Goal: Task Accomplishment & Management: Manage account settings

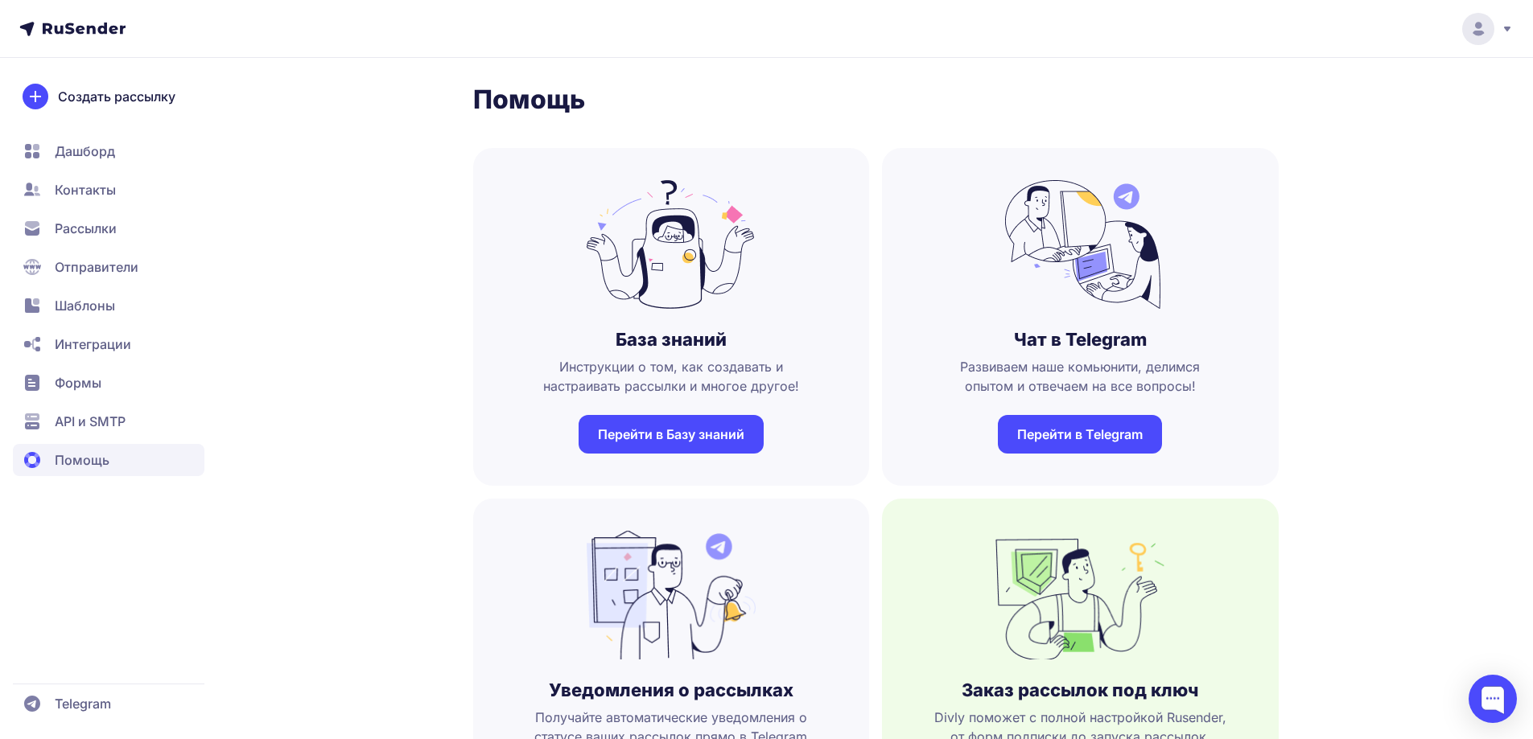
click at [93, 236] on span "Рассылки" at bounding box center [86, 228] width 62 height 19
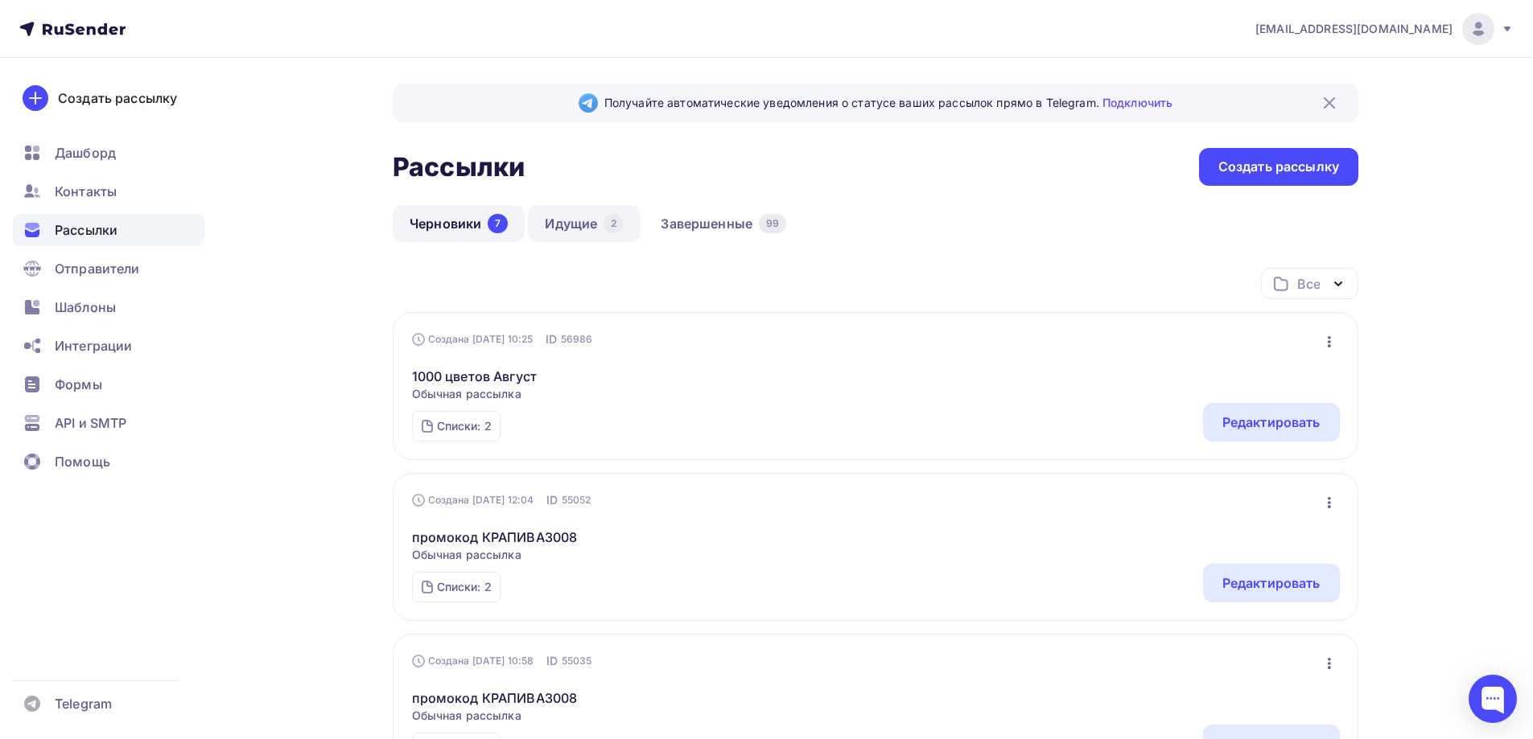
click at [574, 230] on link "Идущие 2" at bounding box center [584, 223] width 113 height 37
